Goal: Transaction & Acquisition: Purchase product/service

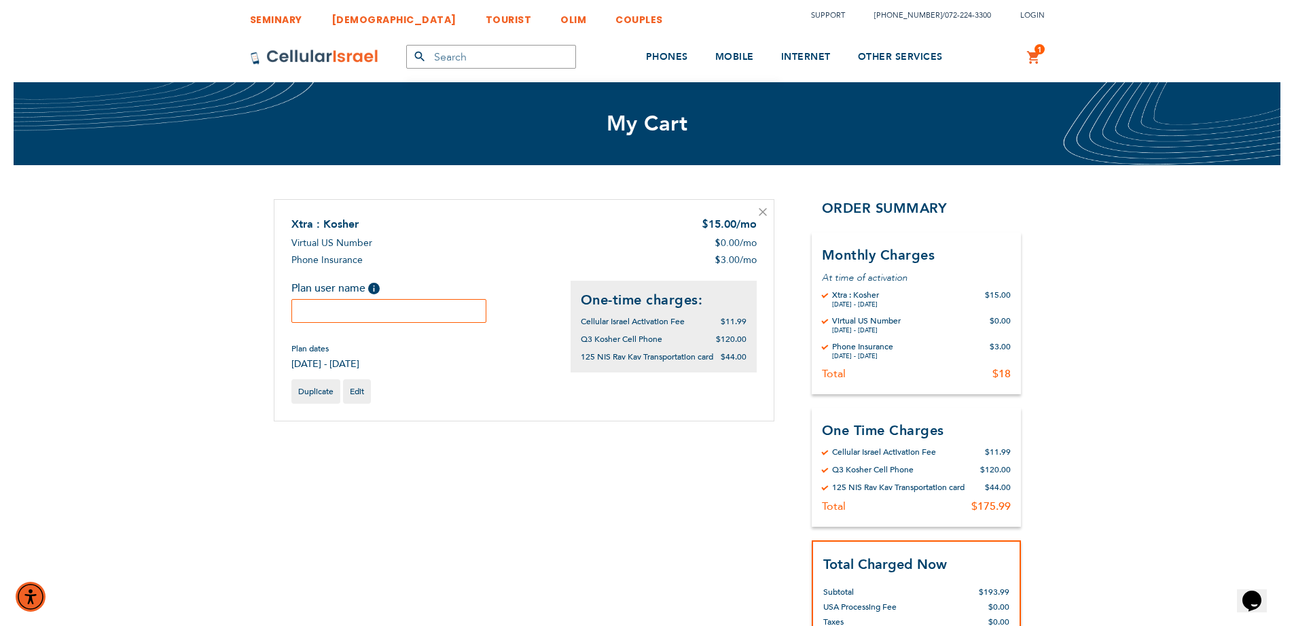
click at [411, 317] on input "text" at bounding box center [389, 311] width 196 height 24
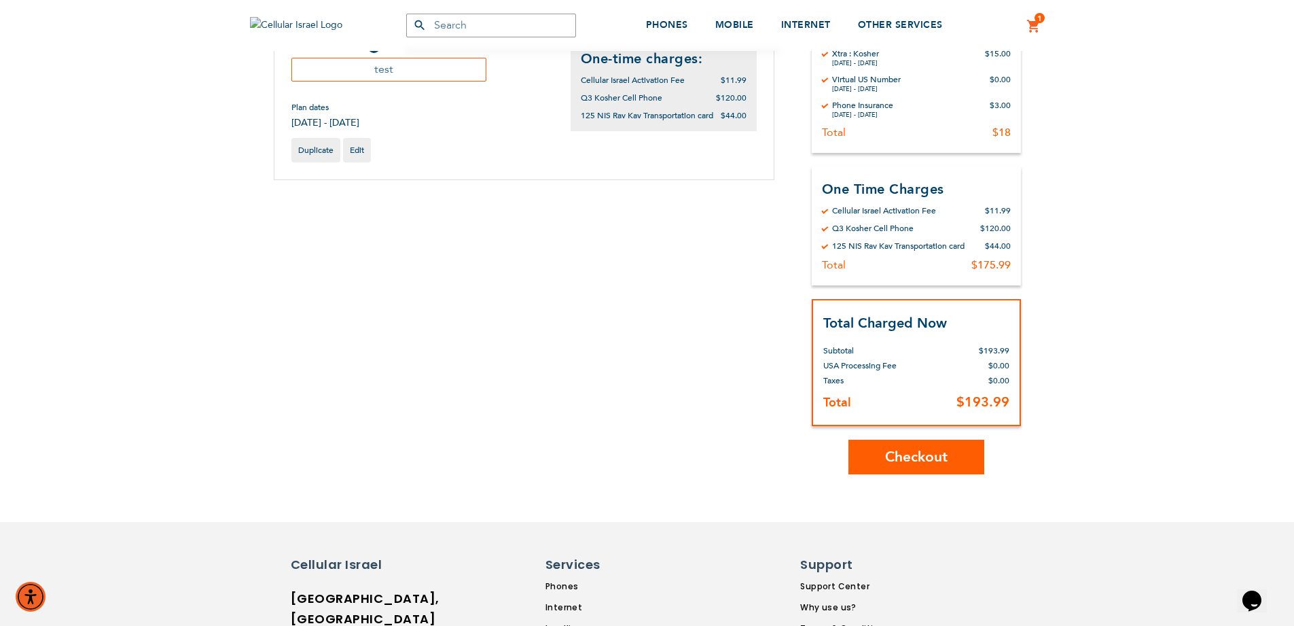
scroll to position [245, 0]
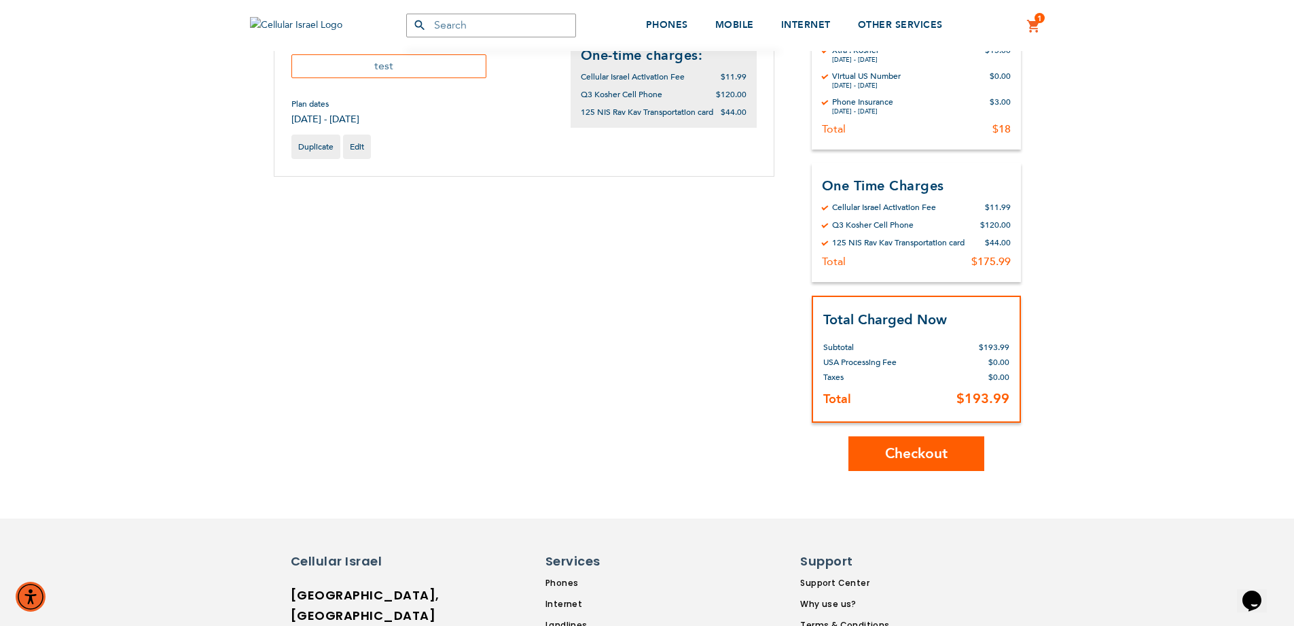
type input "test"
click at [930, 458] on span "Checkout" at bounding box center [916, 454] width 63 height 20
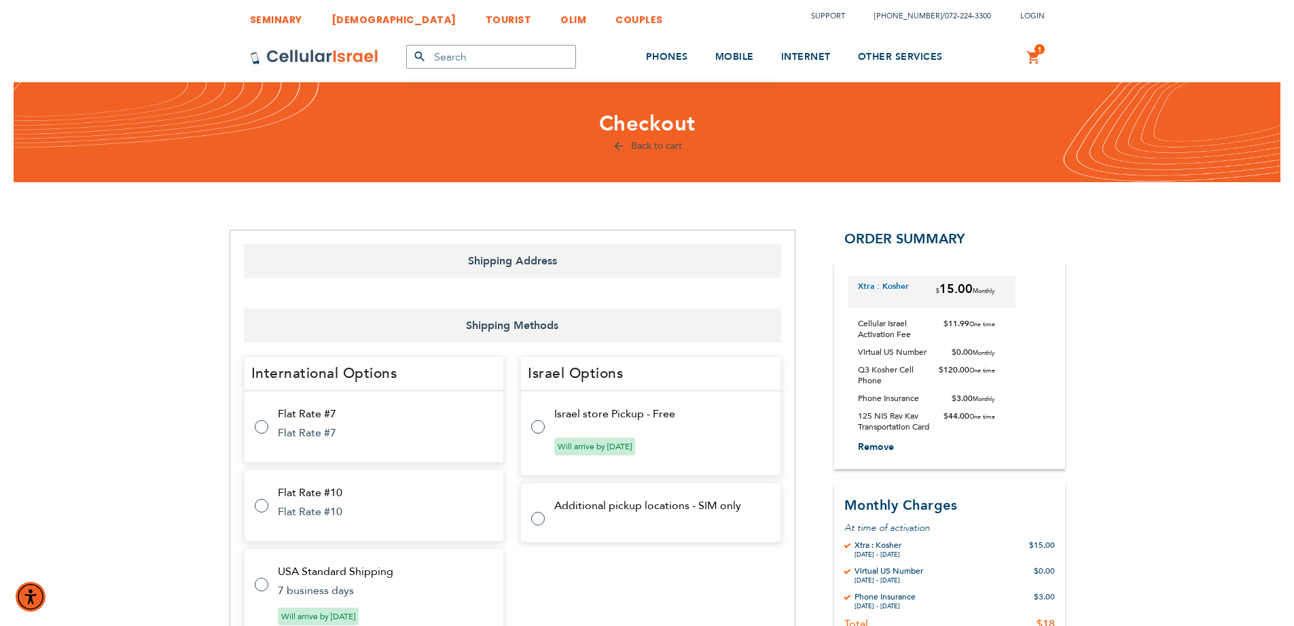
select select "US"
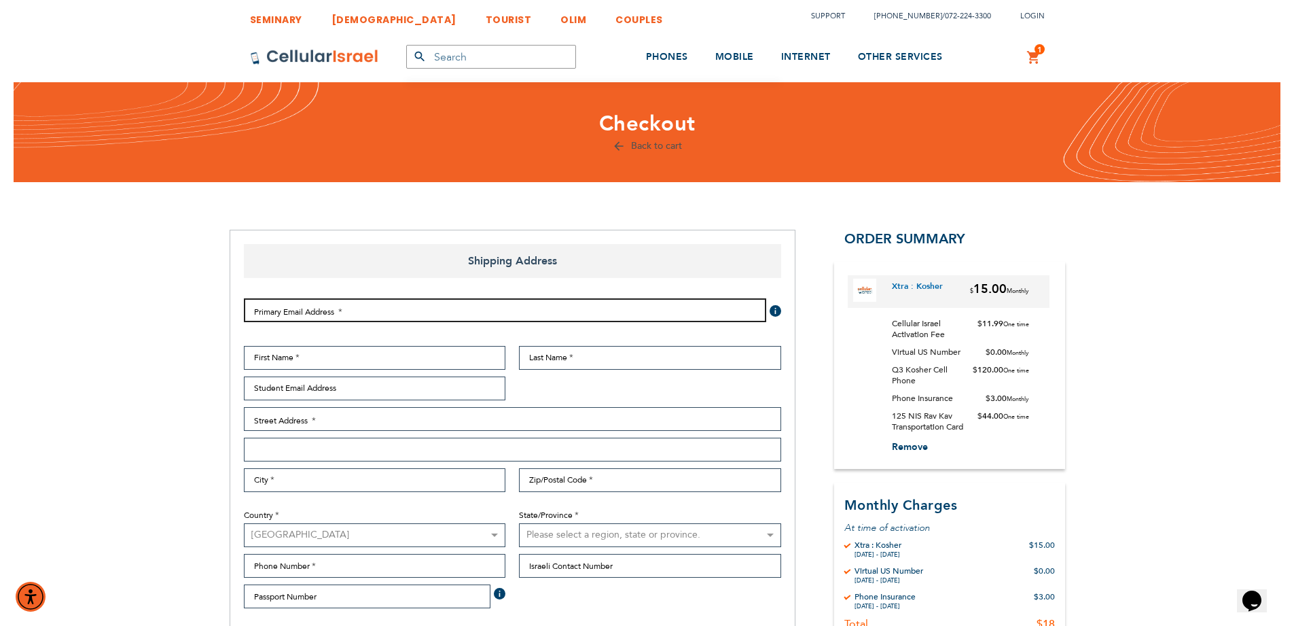
click at [298, 315] on input "Email Address" at bounding box center [505, 310] width 522 height 24
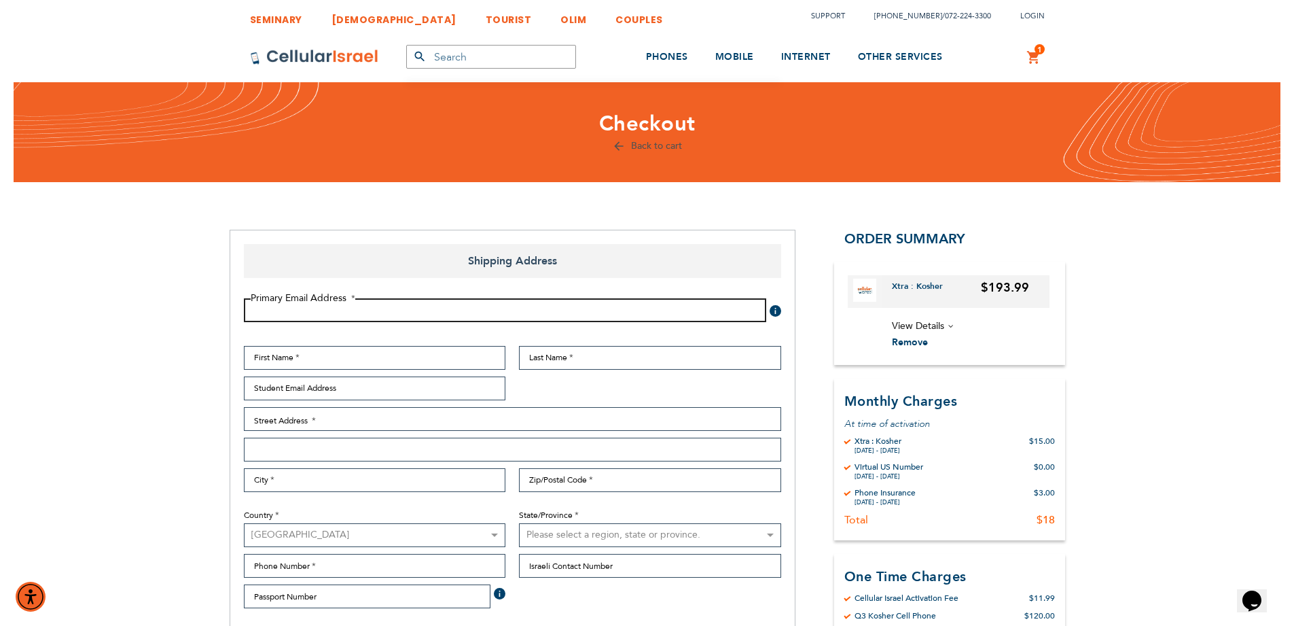
click at [364, 317] on input "Email Address" at bounding box center [505, 310] width 522 height 24
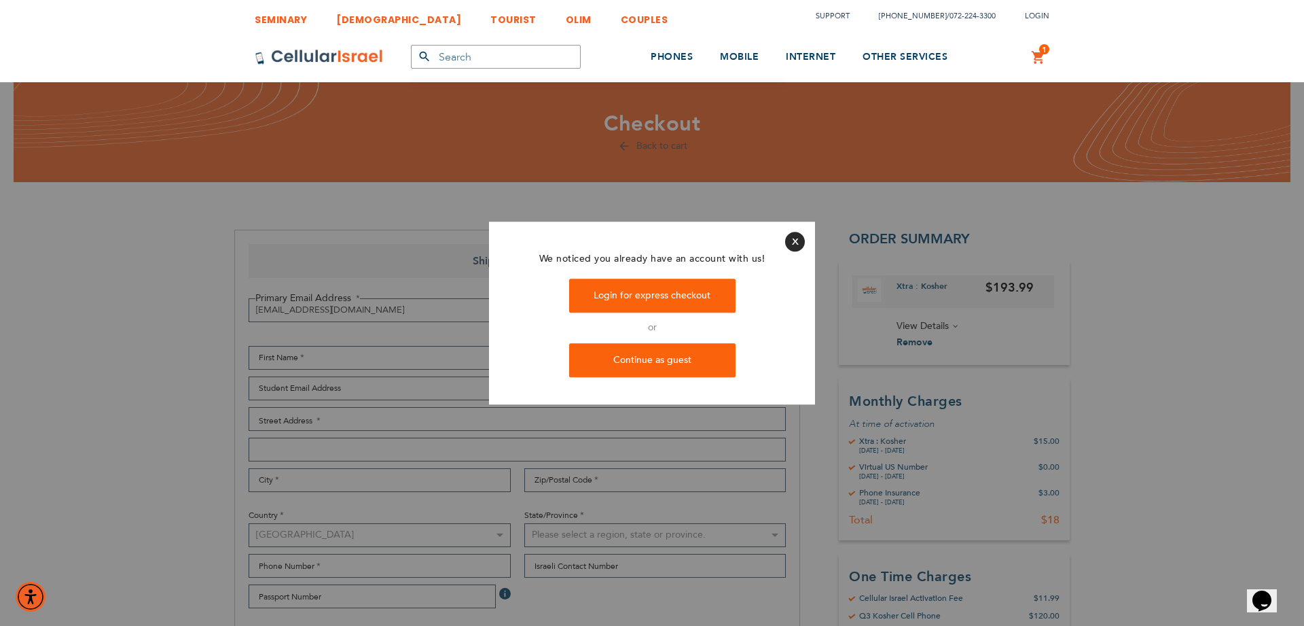
click at [279, 309] on div at bounding box center [652, 313] width 1304 height 626
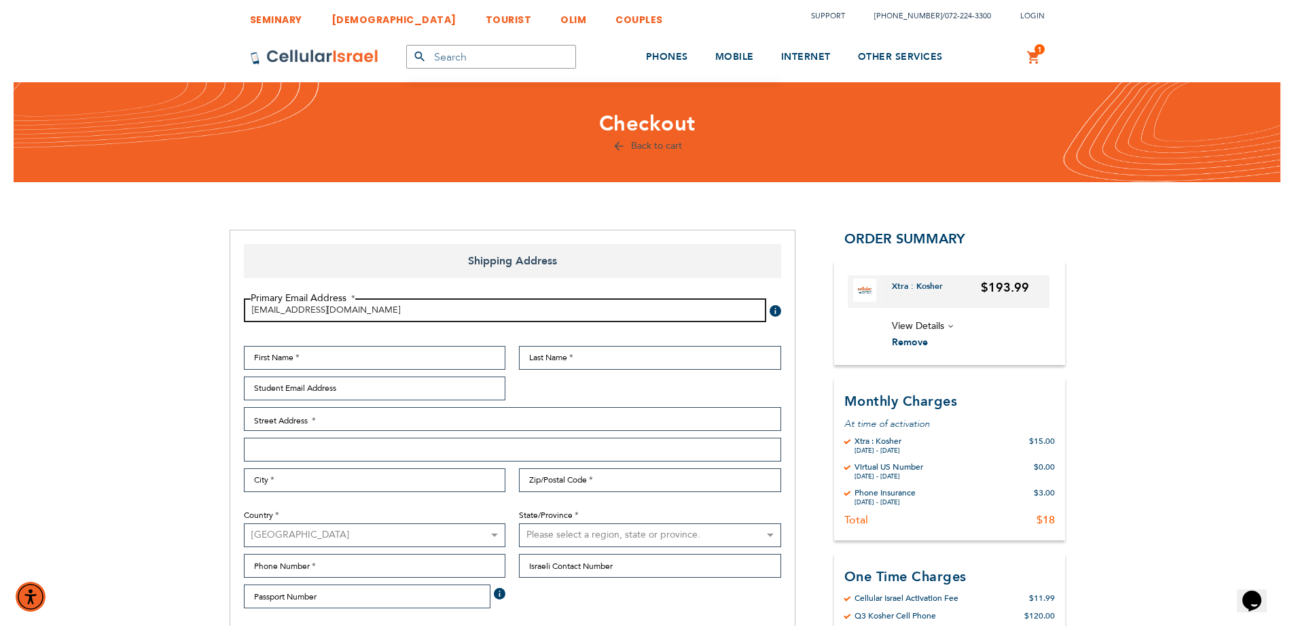
click at [277, 311] on input "[EMAIL_ADDRESS][DOMAIN_NAME]" at bounding box center [505, 310] width 522 height 24
type input "[EMAIL_ADDRESS][DOMAIN_NAME]"
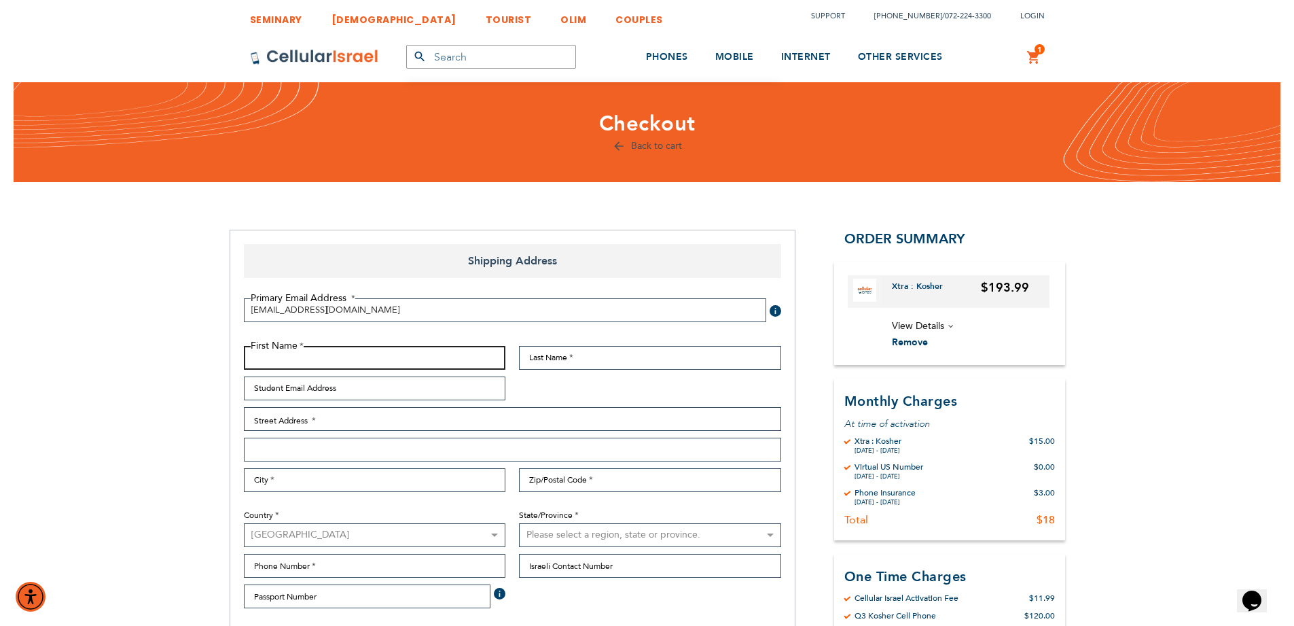
click at [418, 357] on input "First Name" at bounding box center [375, 358] width 262 height 24
type input "[PERSON_NAME]"
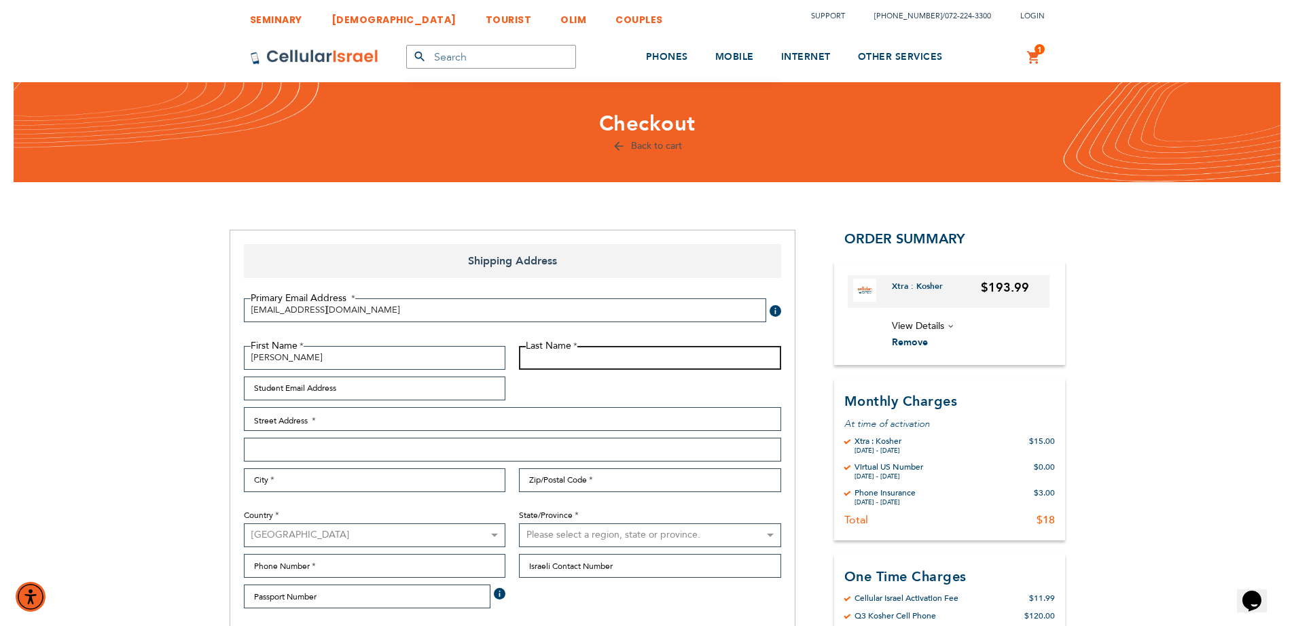
click at [622, 360] on input "Last Name" at bounding box center [650, 358] width 262 height 24
type input "[PERSON_NAME]"
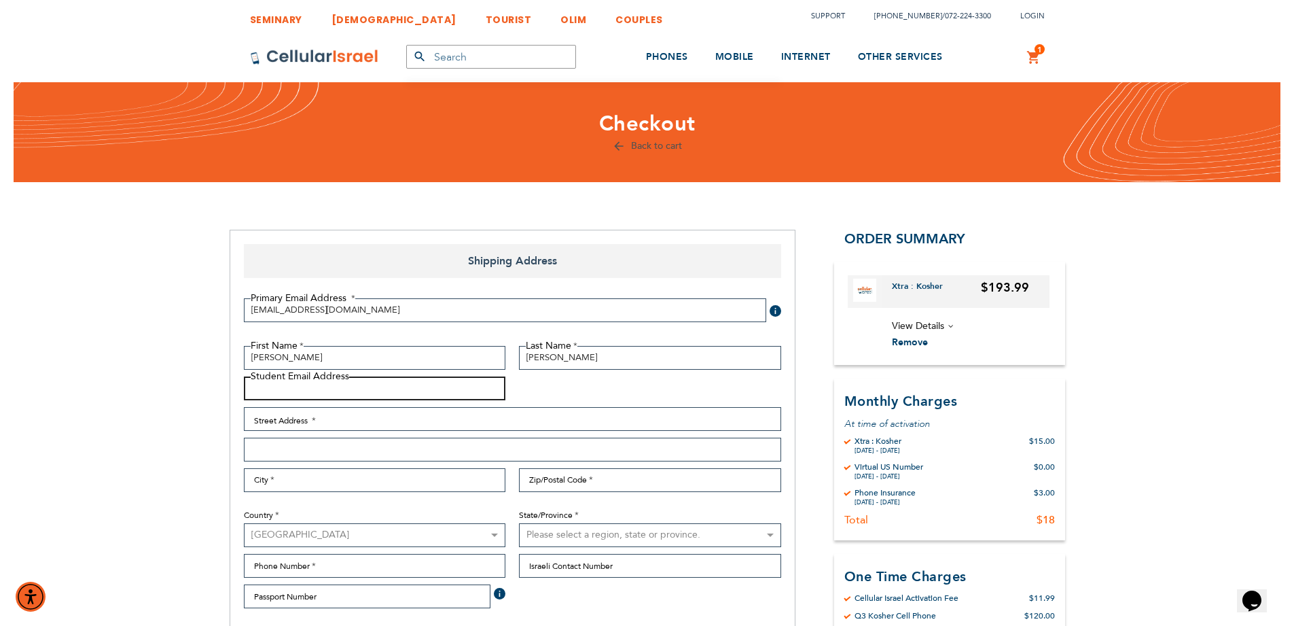
click at [329, 395] on input "Student Email Address" at bounding box center [375, 388] width 262 height 24
click at [323, 419] on input "Street Address: Line 1" at bounding box center [512, 419] width 537 height 24
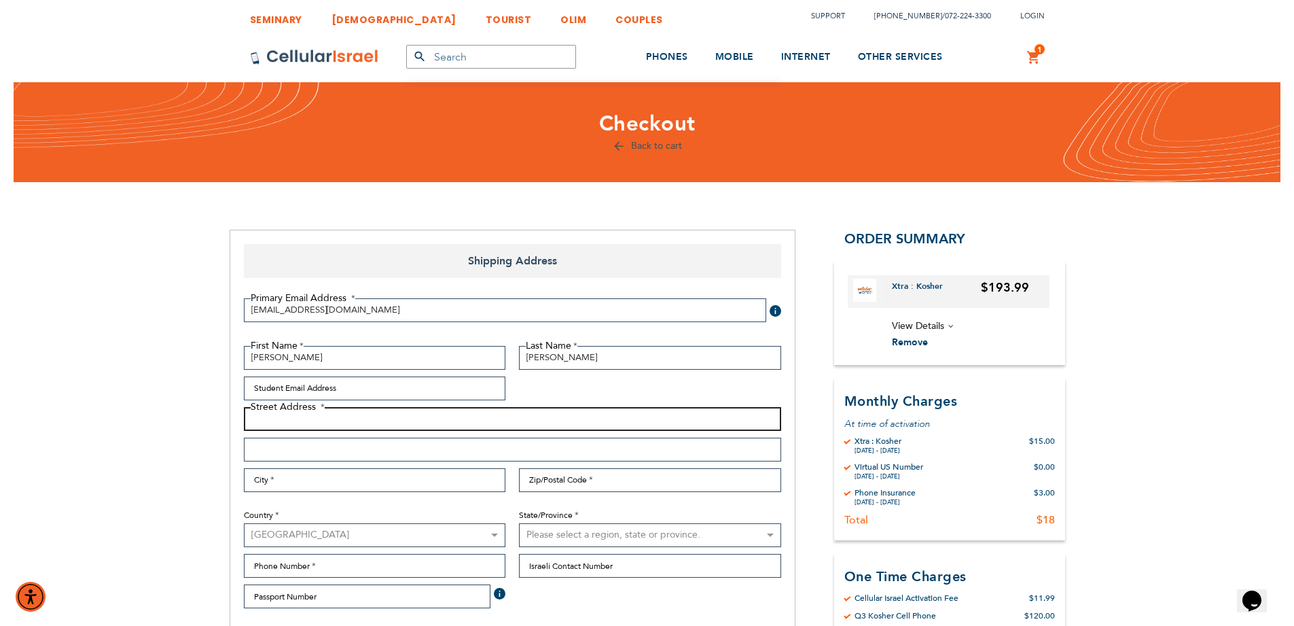
type input "[STREET_ADDRESS]"
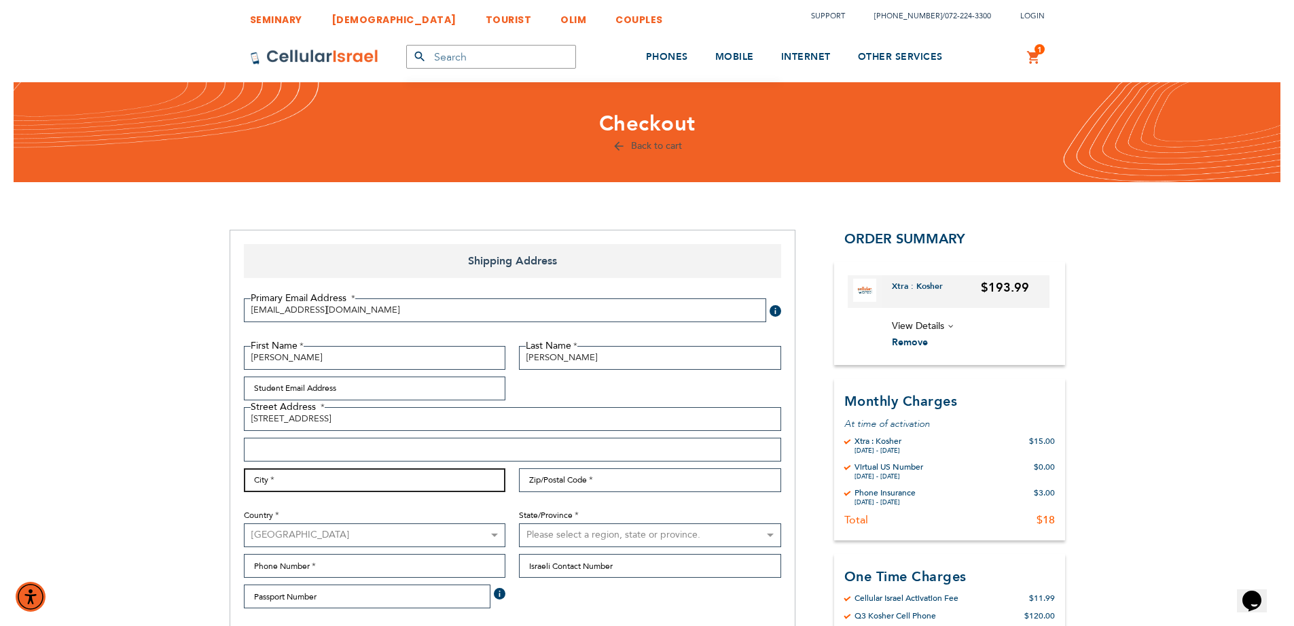
click at [304, 481] on input "City" at bounding box center [375, 480] width 262 height 24
type input "Lakewood"
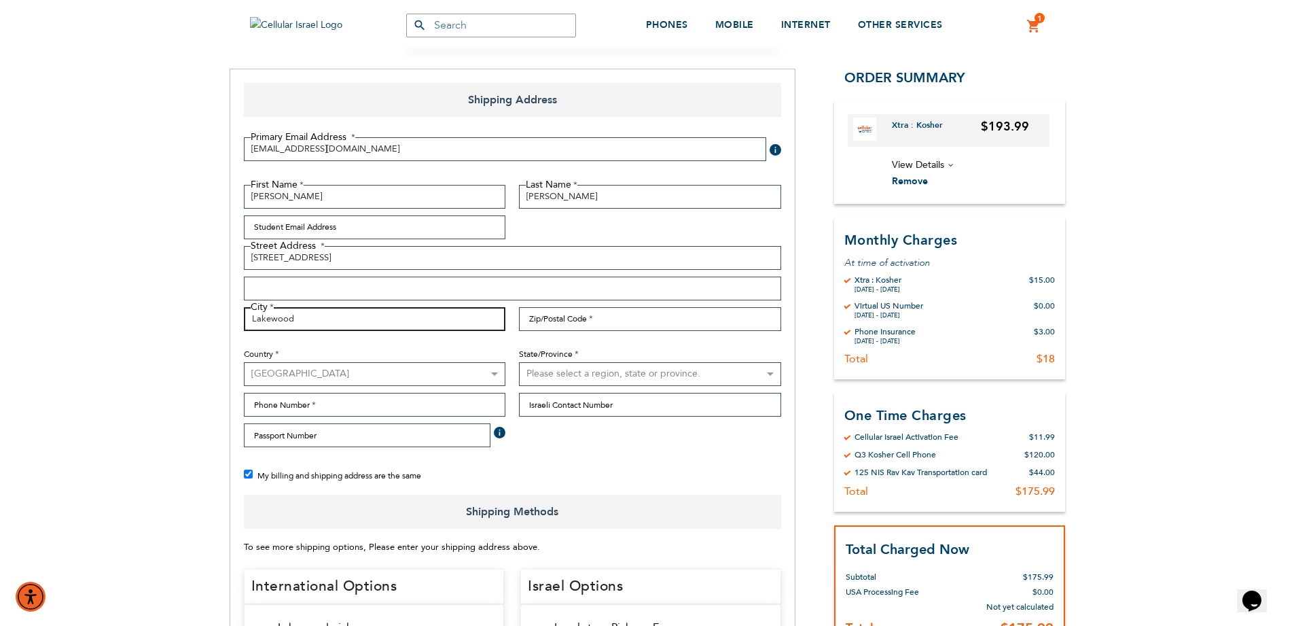
scroll to position [163, 0]
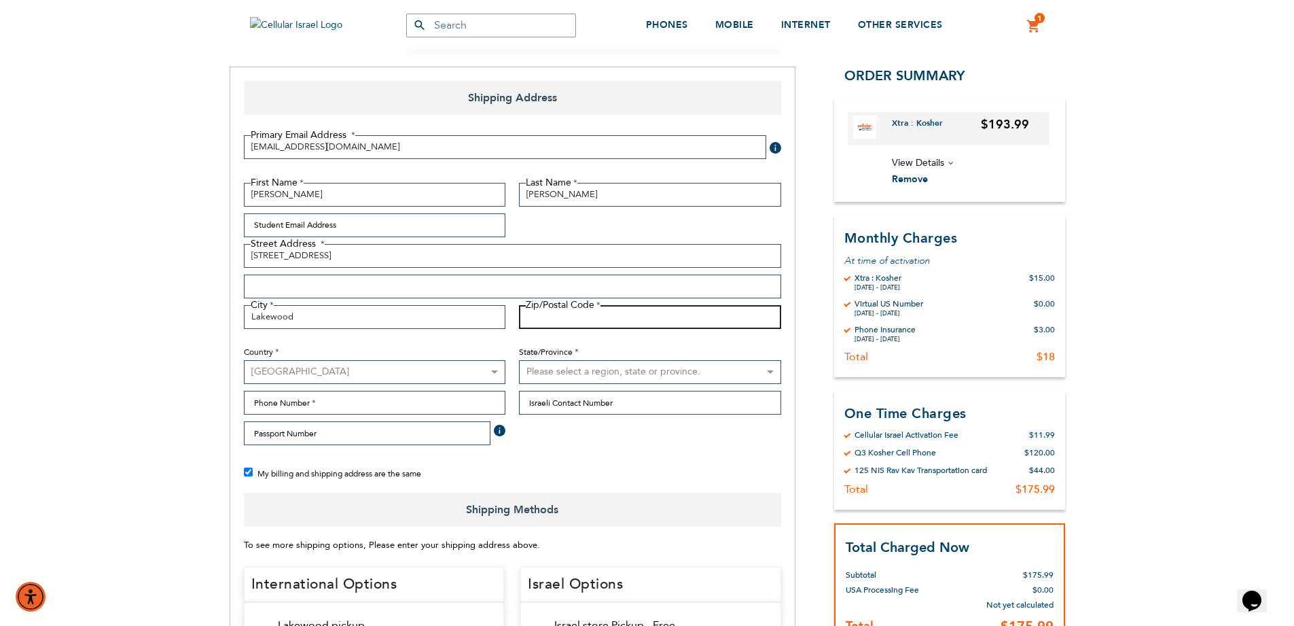
click at [588, 312] on input "Zip/Postal Code" at bounding box center [650, 317] width 262 height 24
type input "08701"
select select "17"
click at [519, 360] on select "Please select a region, state or province. [US_STATE] [US_STATE] [US_STATE] [US…" at bounding box center [650, 372] width 262 height 24
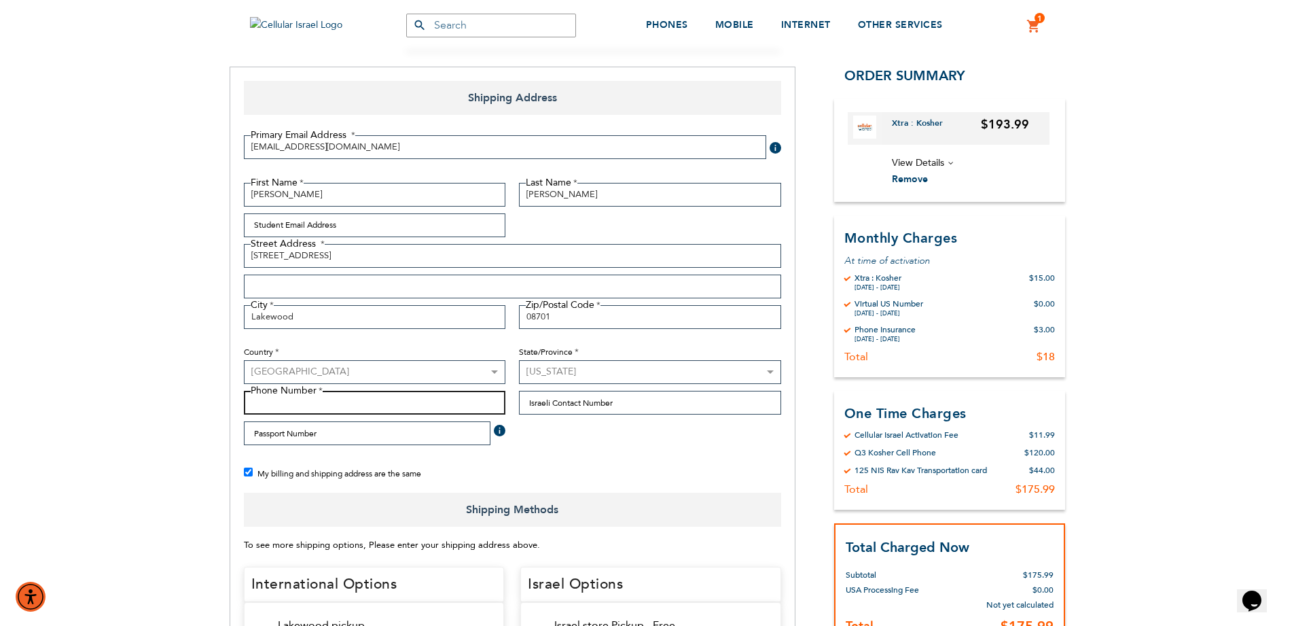
click at [385, 408] on input "Phone Number" at bounding box center [375, 403] width 262 height 24
type input "9876543210"
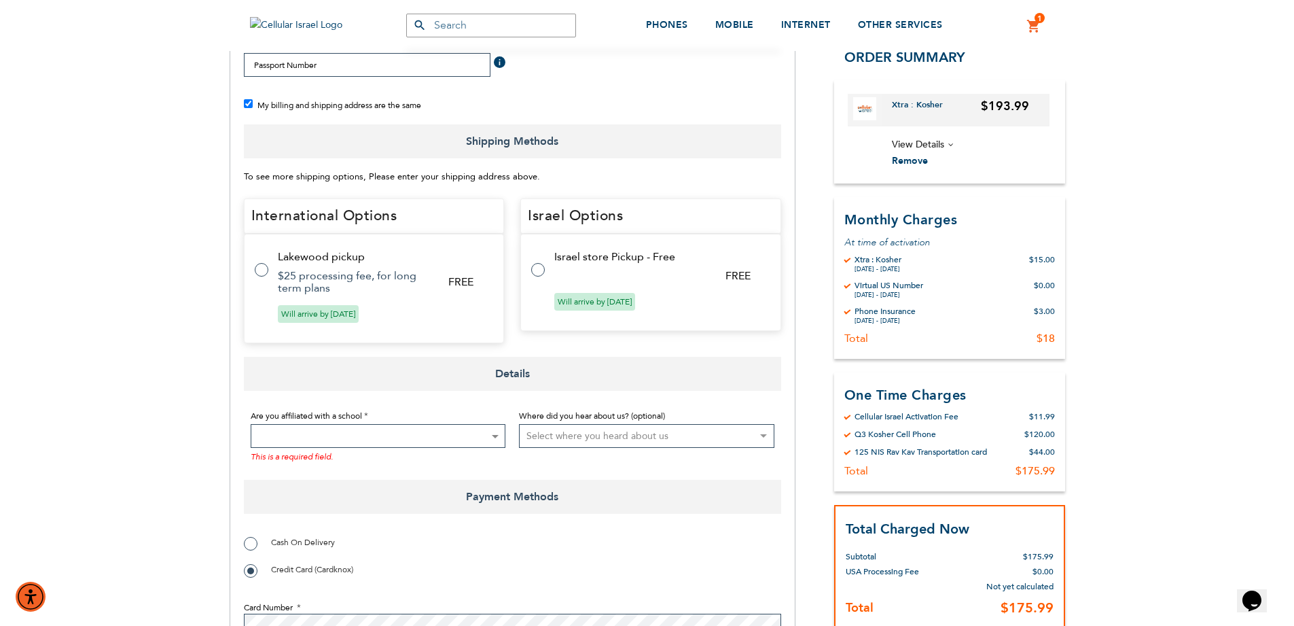
scroll to position [571, 0]
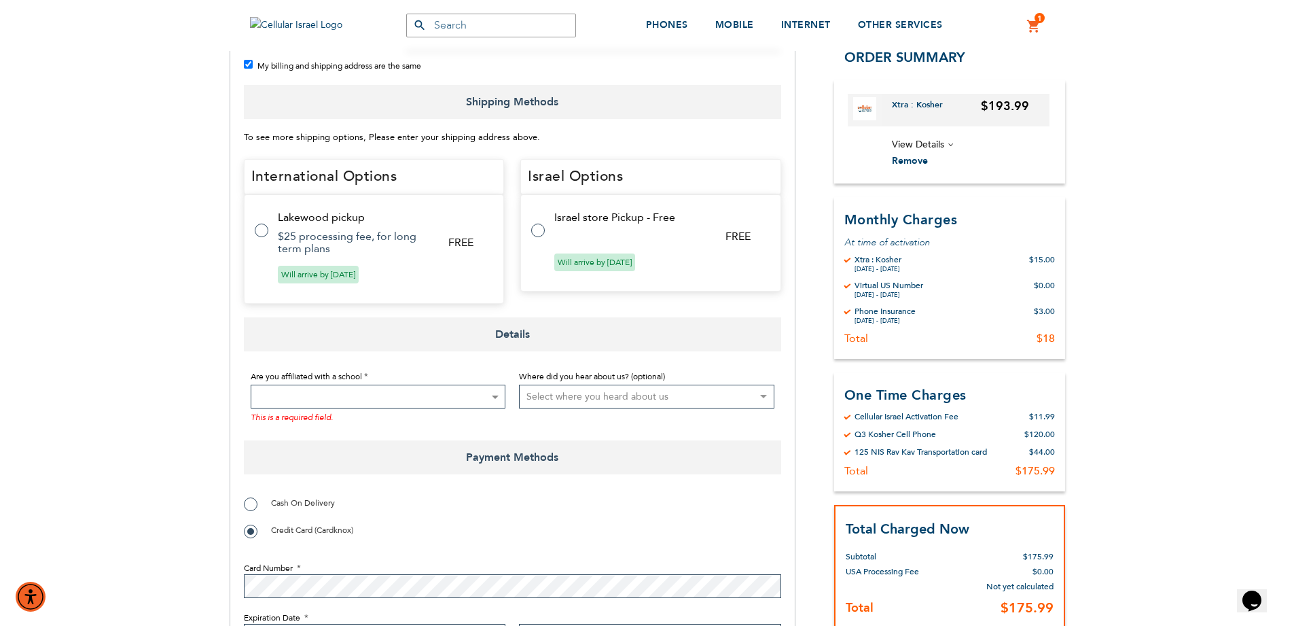
click at [363, 228] on tr "Lakewood pickup FREE $25 processing fee, for long term plans Will arrive by [DA…" at bounding box center [374, 248] width 261 height 109
radio input "true"
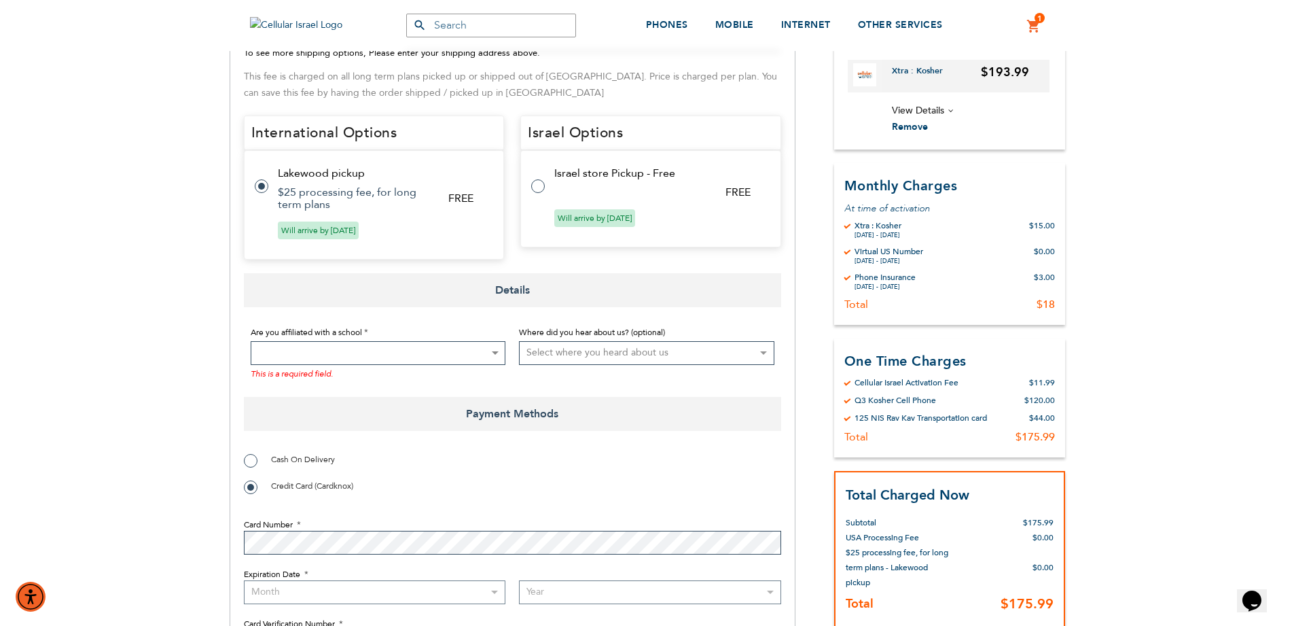
scroll to position [652, 0]
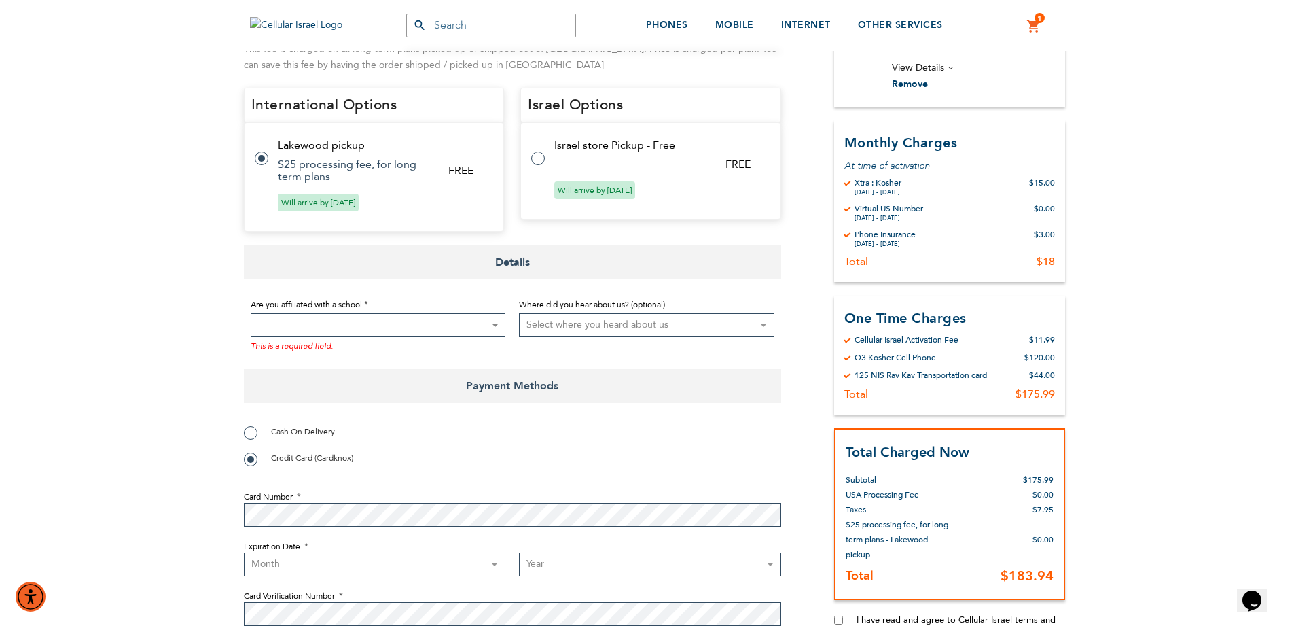
click at [304, 327] on span at bounding box center [378, 325] width 255 height 24
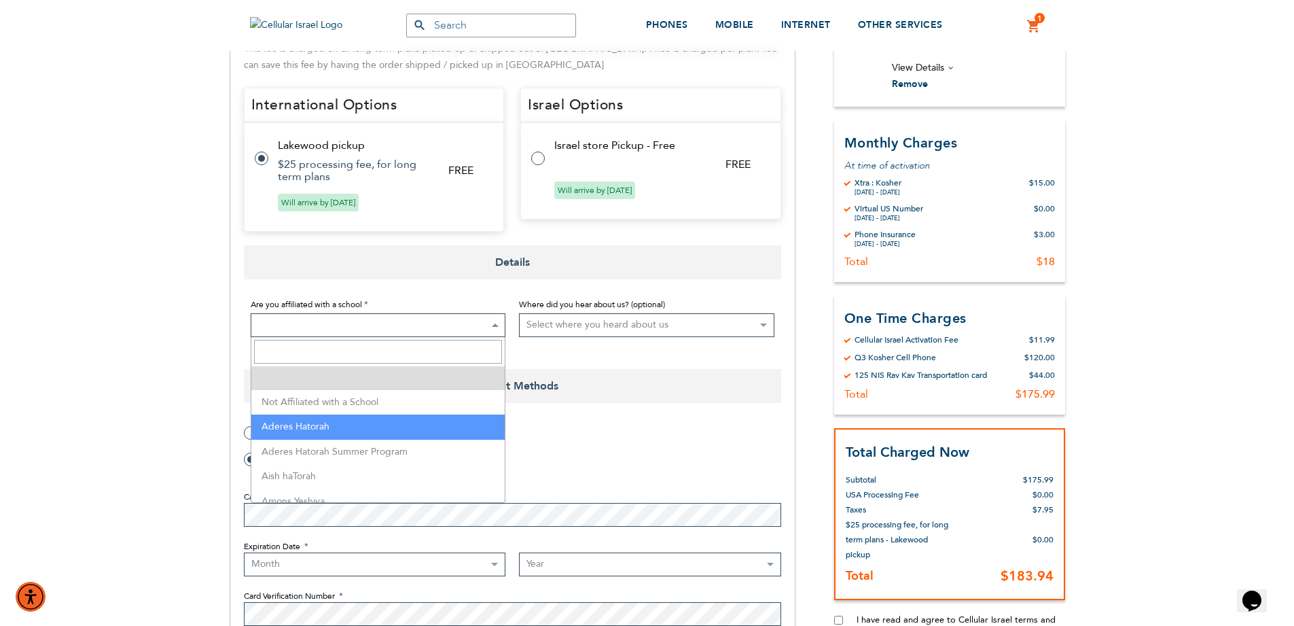
select select "2"
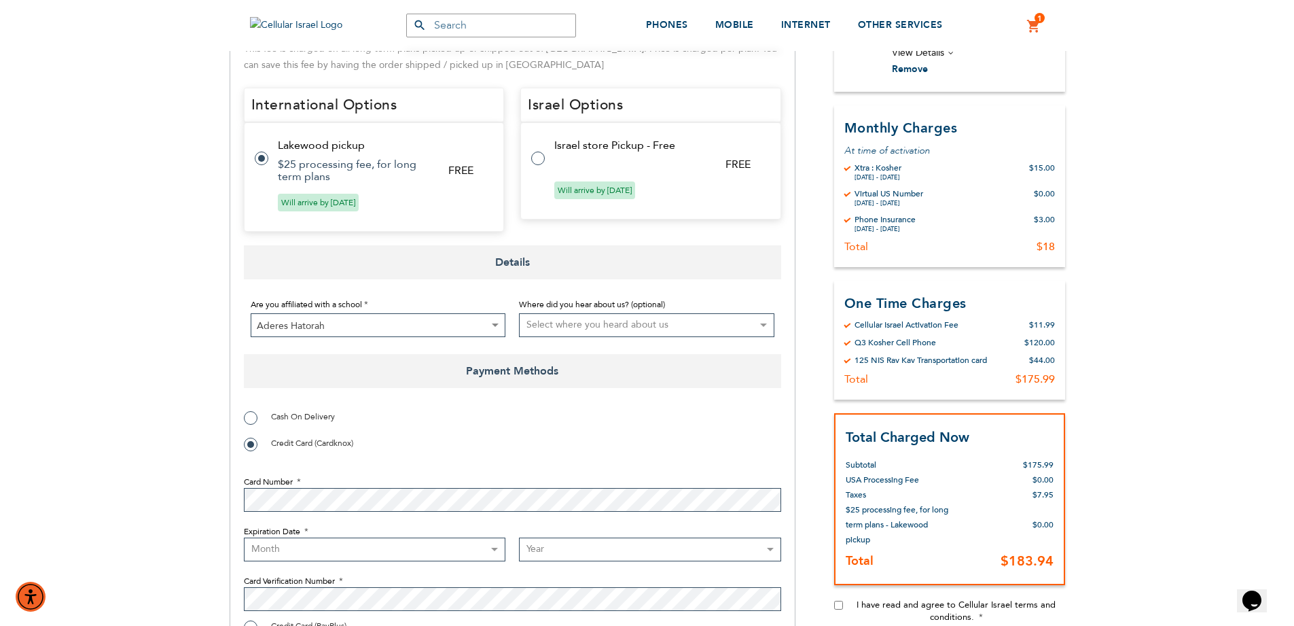
select select "17"
click at [519, 313] on select "Select where you heard about us Existing Customer Friend Other School/Group BP …" at bounding box center [646, 325] width 255 height 24
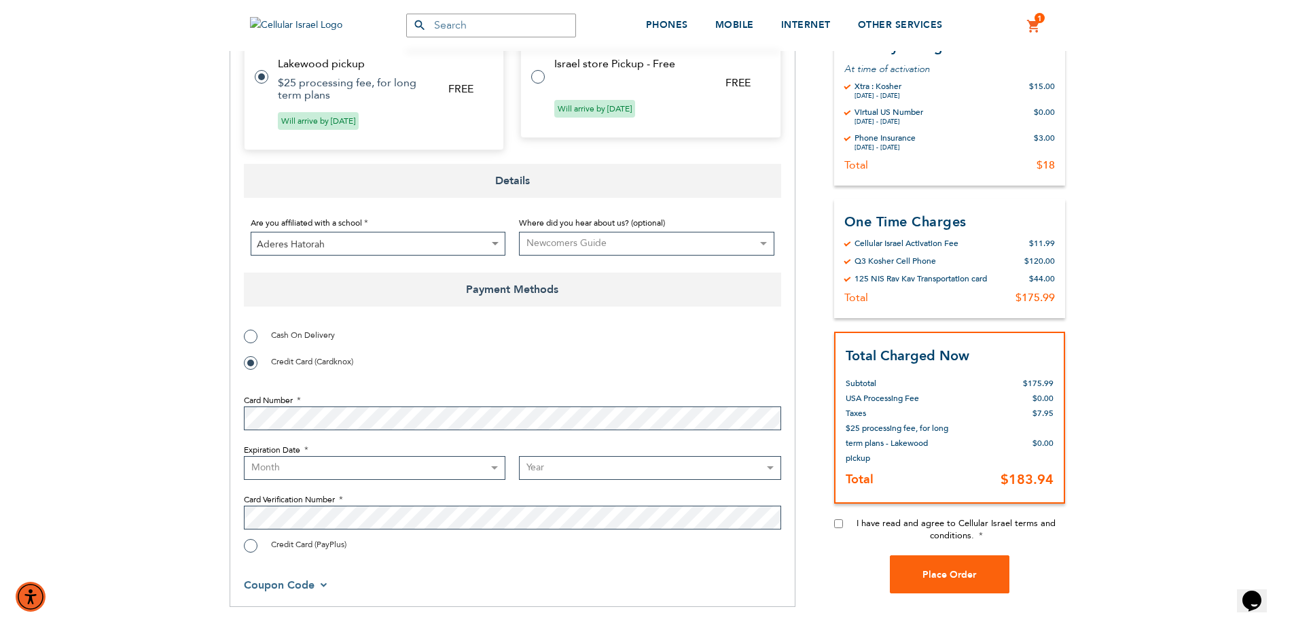
select select "9"
select select "2027"
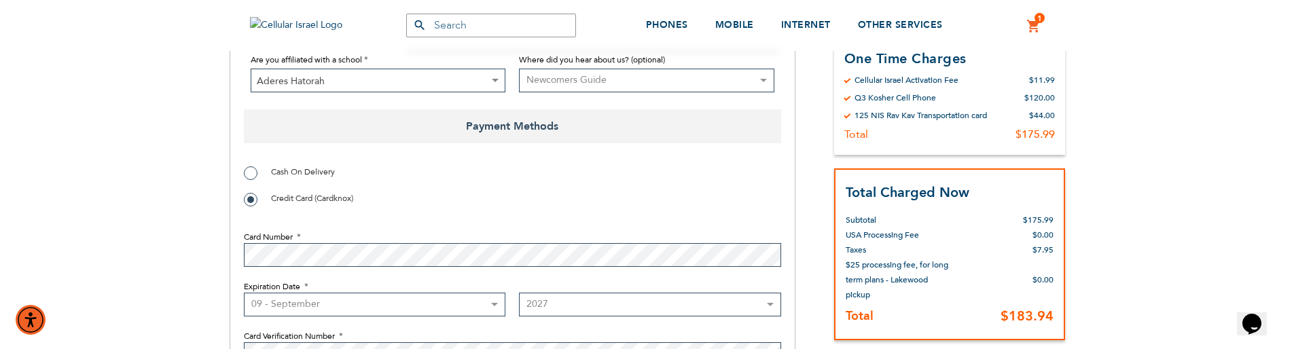
scroll to position [1060, 0]
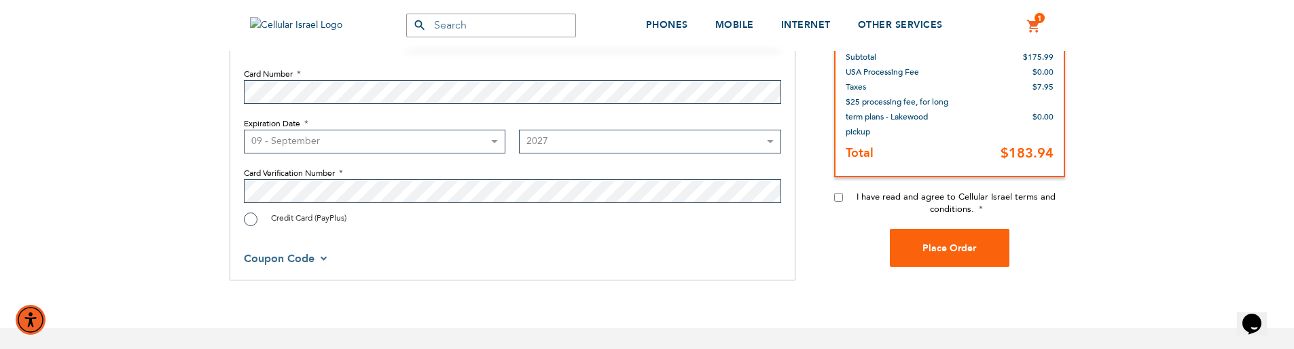
click at [834, 197] on input "I have read and agree to Cellular Israel terms and conditions." at bounding box center [838, 197] width 9 height 9
checkbox input "true"
click at [926, 251] on span "Place Order" at bounding box center [950, 248] width 54 height 13
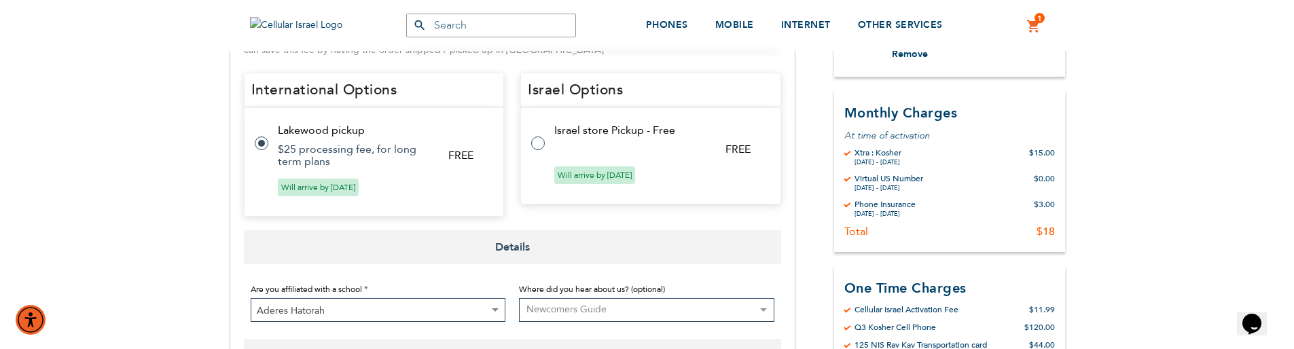
scroll to position [695, 0]
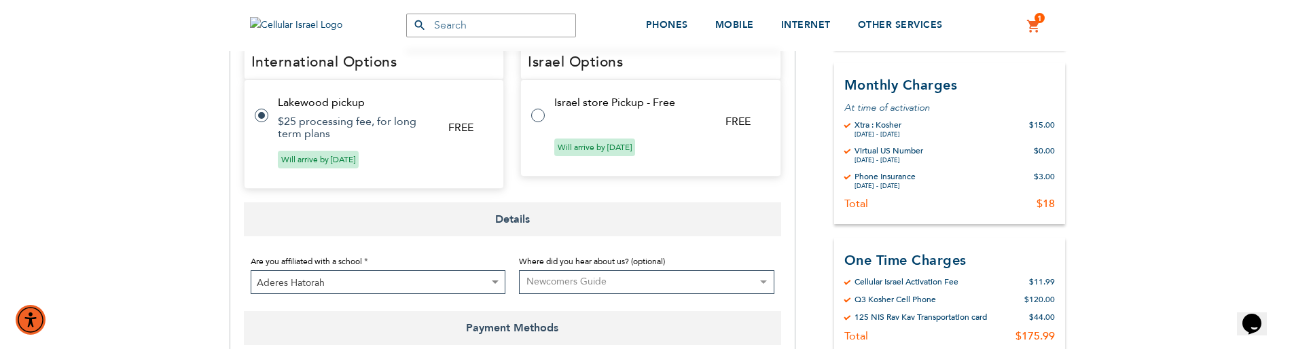
click at [540, 107] on label at bounding box center [544, 107] width 27 height 0
radio input "false"
radio input "true"
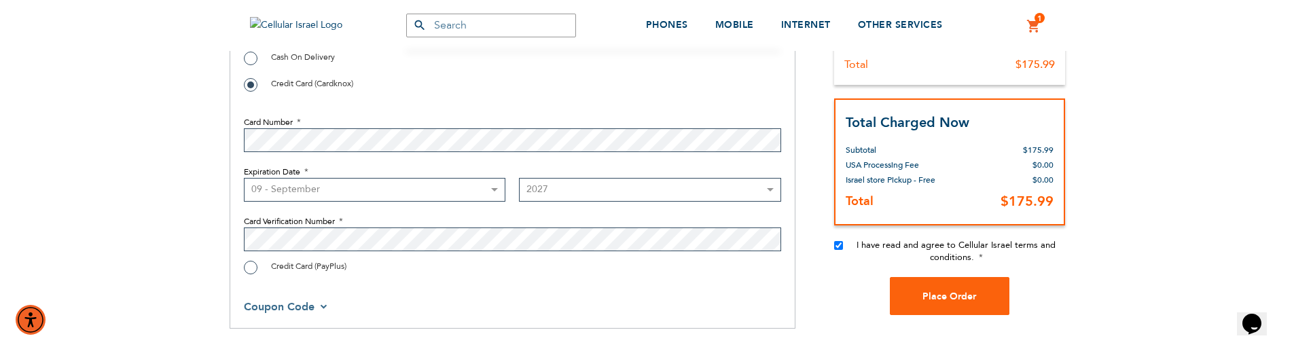
scroll to position [981, 0]
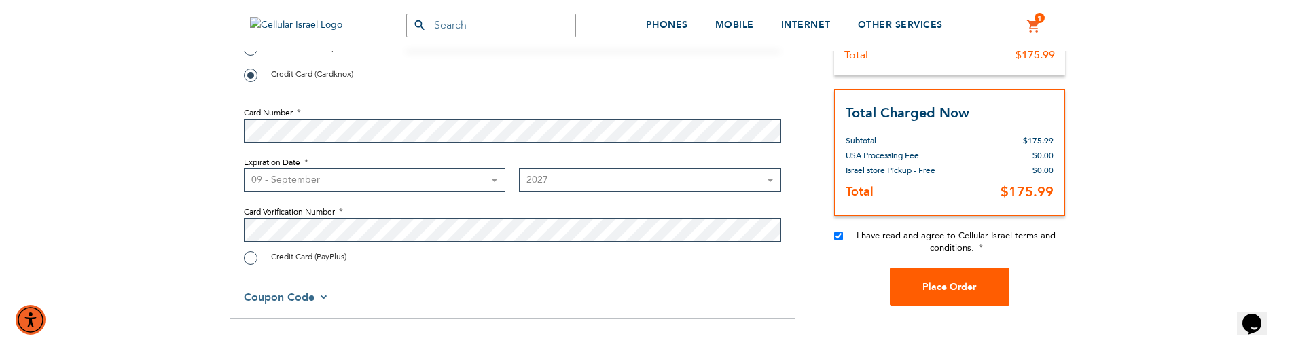
click at [952, 289] on span "Place Order" at bounding box center [950, 287] width 54 height 13
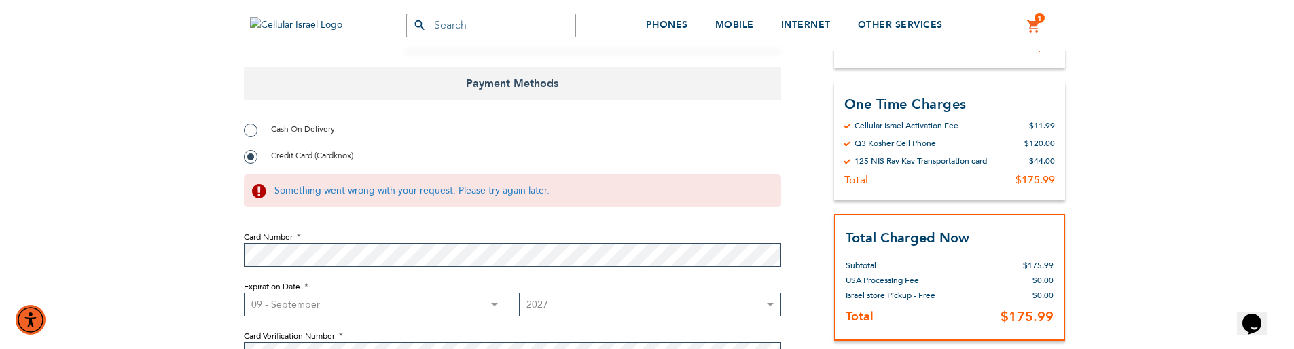
scroll to position [1063, 0]
